Goal: Information Seeking & Learning: Learn about a topic

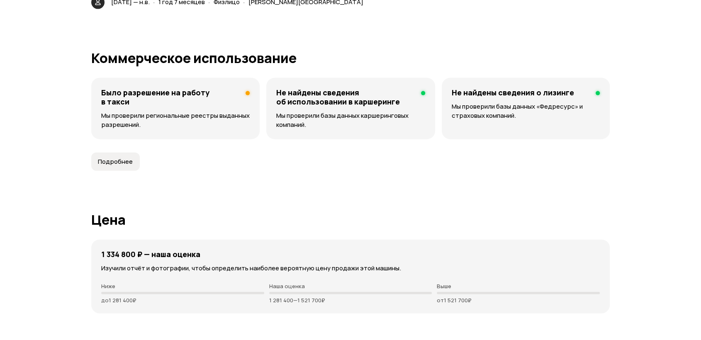
scroll to position [1981, 0]
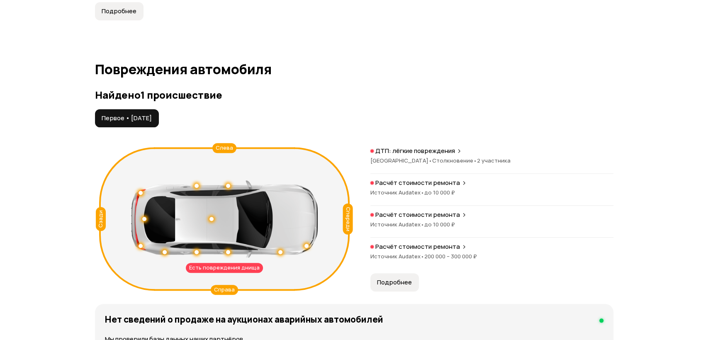
scroll to position [875, 0]
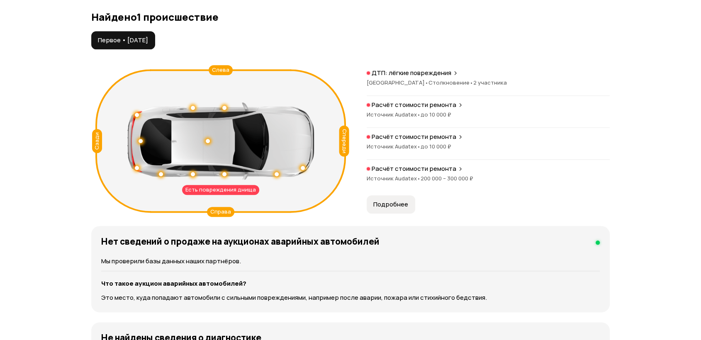
click at [399, 207] on span "Подробнее" at bounding box center [390, 204] width 35 height 8
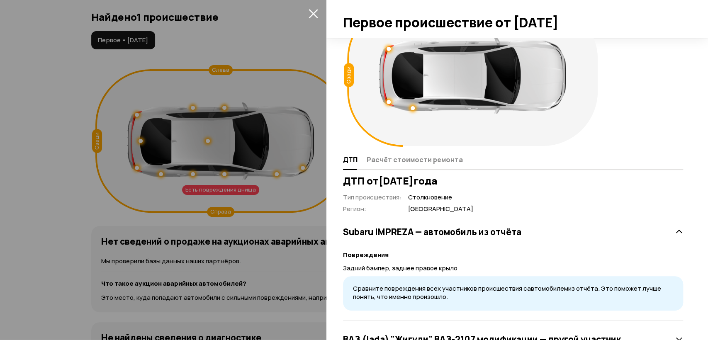
scroll to position [73, 0]
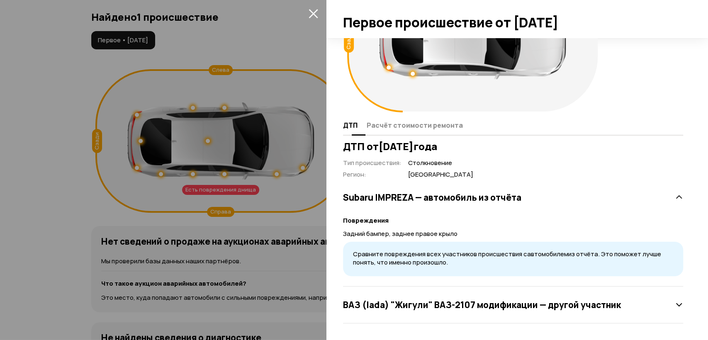
click at [415, 129] on span "Расчёт стоимости ремонта" at bounding box center [415, 125] width 96 height 8
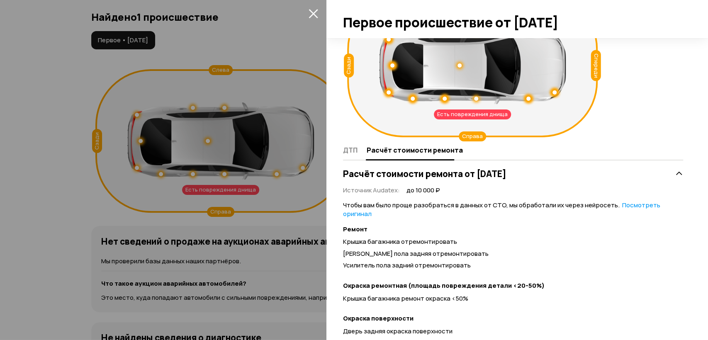
scroll to position [27, 0]
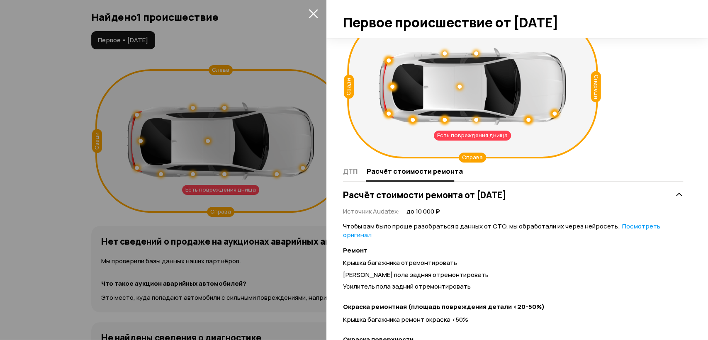
click at [462, 135] on div "Есть повреждения днища" at bounding box center [472, 136] width 77 height 10
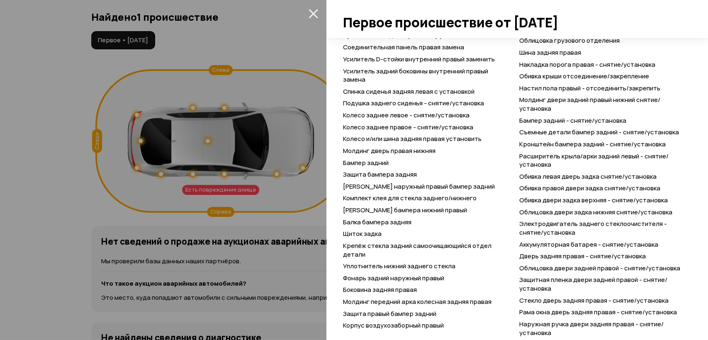
scroll to position [723, 0]
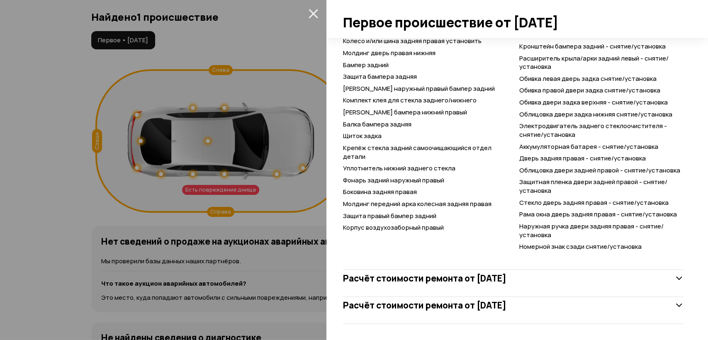
click at [459, 275] on h3 "Расчёт стоимости ремонта от 4 сентября 2019 года" at bounding box center [424, 278] width 163 height 11
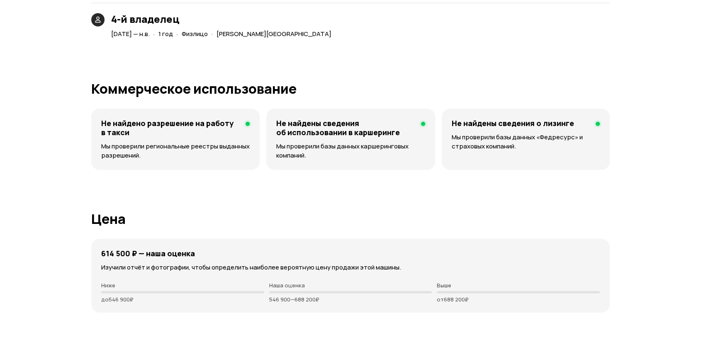
scroll to position [2073, 0]
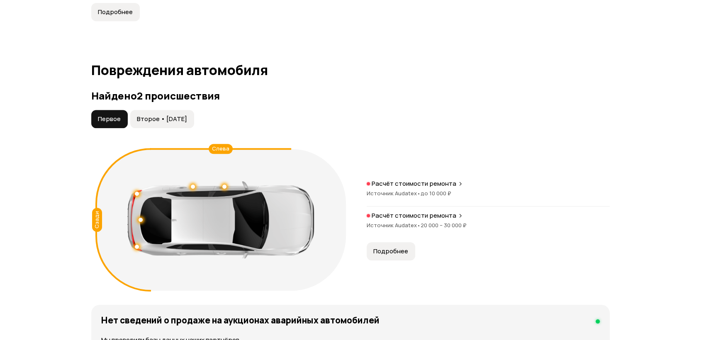
scroll to position [783, 0]
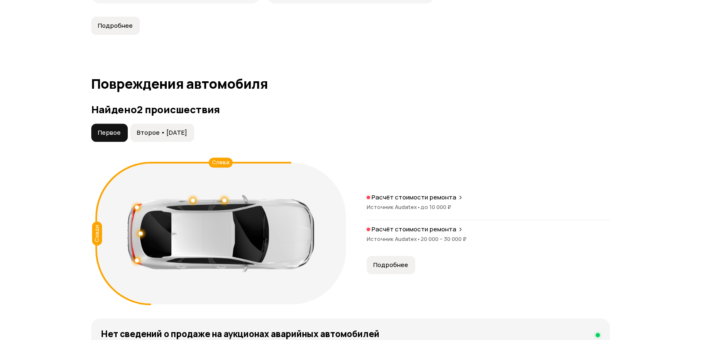
click at [156, 137] on button "Второе • [DATE]" at bounding box center [162, 133] width 64 height 18
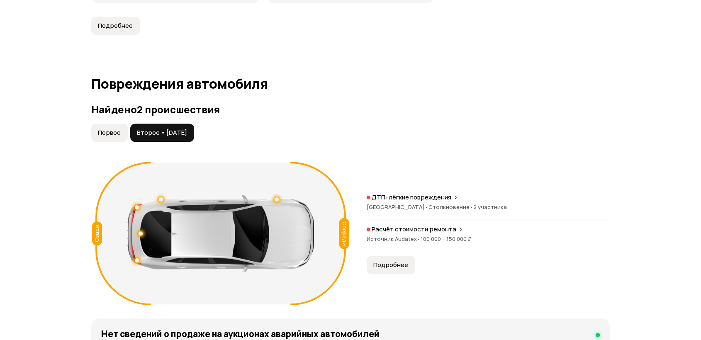
click at [110, 132] on span "Первое" at bounding box center [109, 133] width 23 height 8
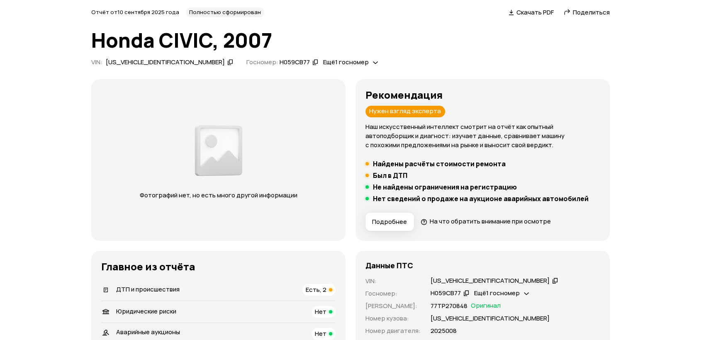
scroll to position [0, 0]
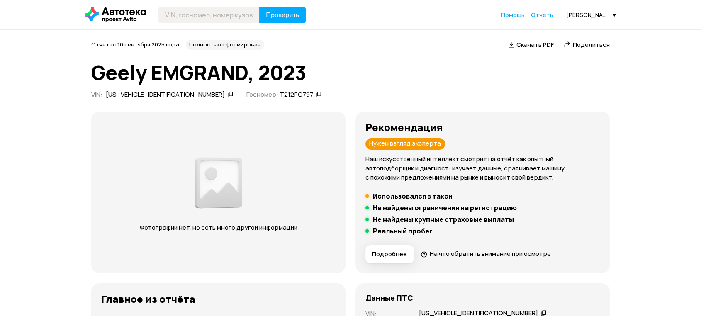
drag, startPoint x: 92, startPoint y: 265, endPoint x: 120, endPoint y: 40, distance: 226.2
drag, startPoint x: 64, startPoint y: 196, endPoint x: 64, endPoint y: 34, distance: 162.1
